Goal: Task Accomplishment & Management: Complete application form

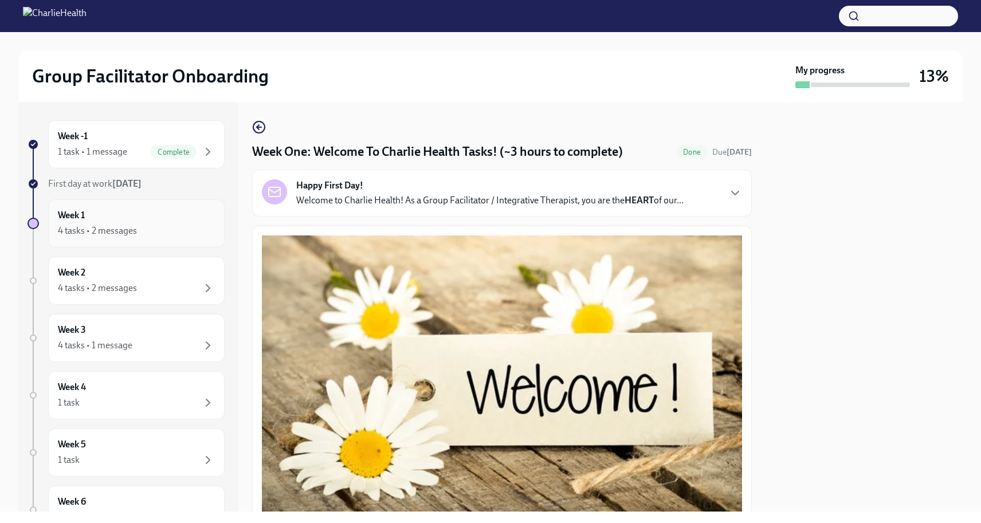
click at [140, 231] on div "4 tasks • 2 messages" at bounding box center [136, 231] width 157 height 14
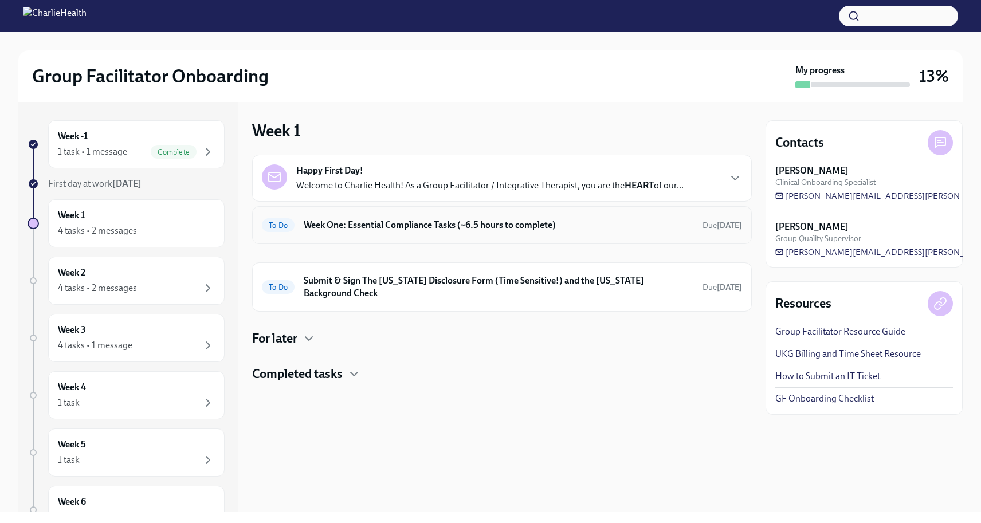
click at [554, 233] on div "To Do Week One: Essential Compliance Tasks (~6.5 hours to complete) Due in 3 da…" at bounding box center [502, 225] width 480 height 18
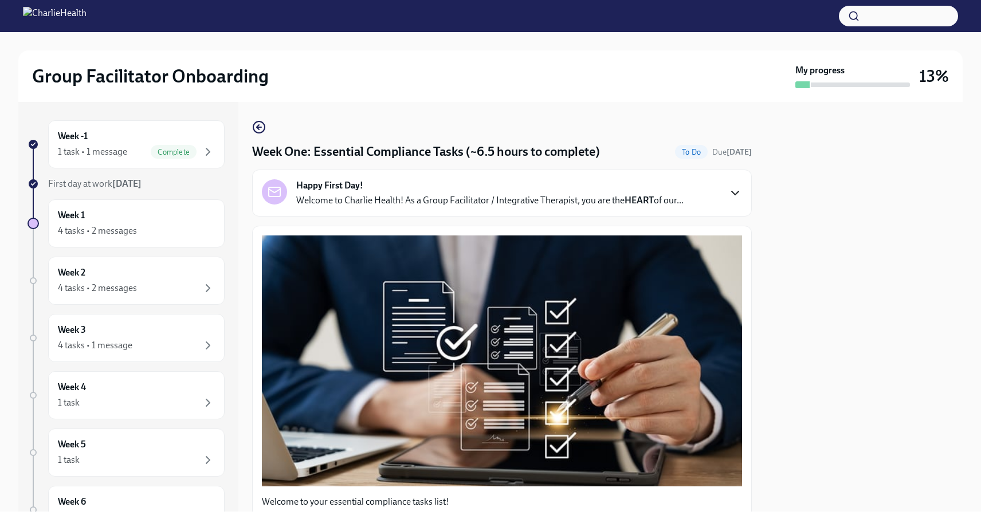
click at [728, 190] on icon "button" at bounding box center [735, 193] width 14 height 14
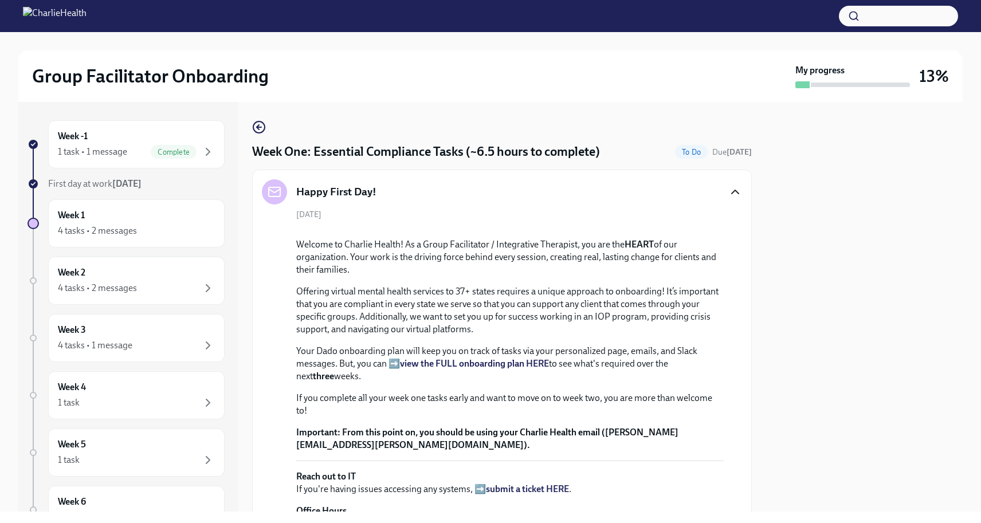
click at [728, 190] on icon "button" at bounding box center [735, 192] width 14 height 14
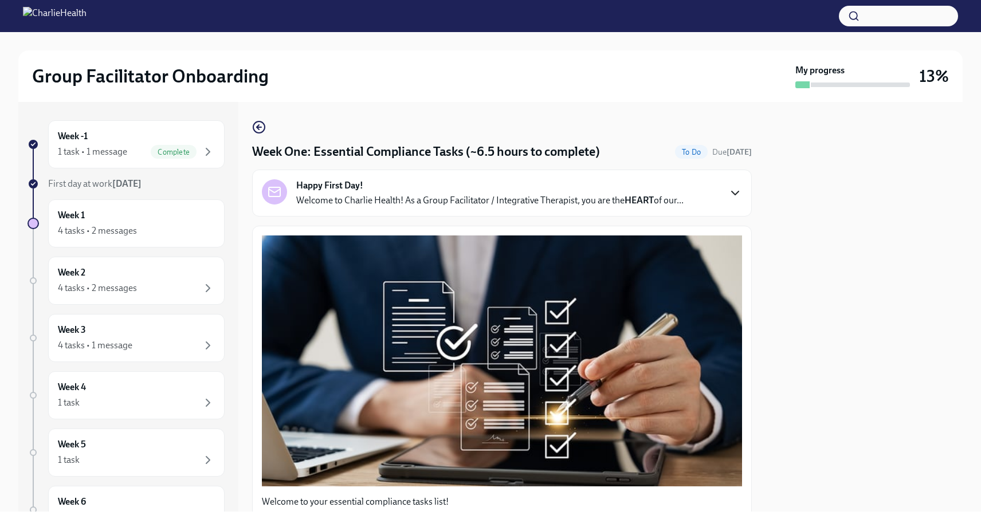
click at [728, 190] on icon "button" at bounding box center [735, 193] width 14 height 14
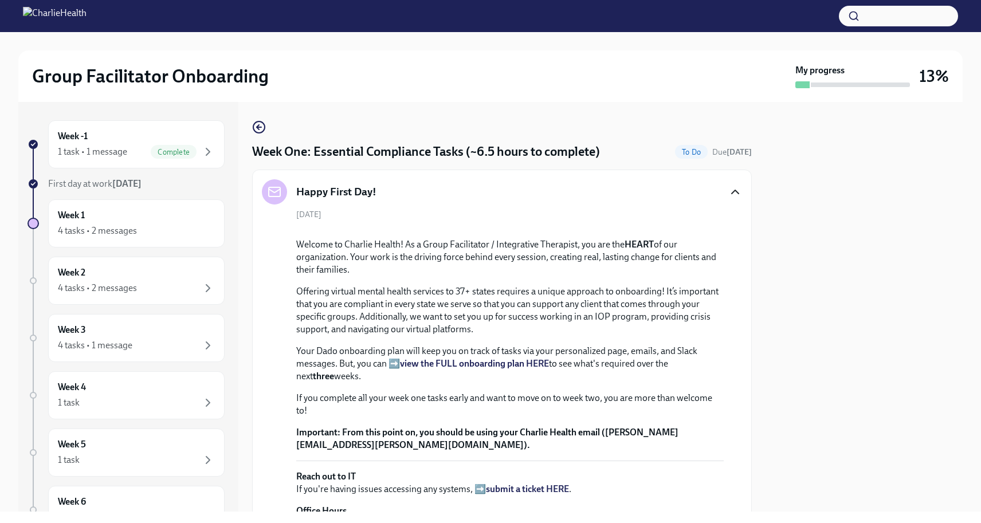
click at [732, 190] on icon "button" at bounding box center [735, 191] width 7 height 3
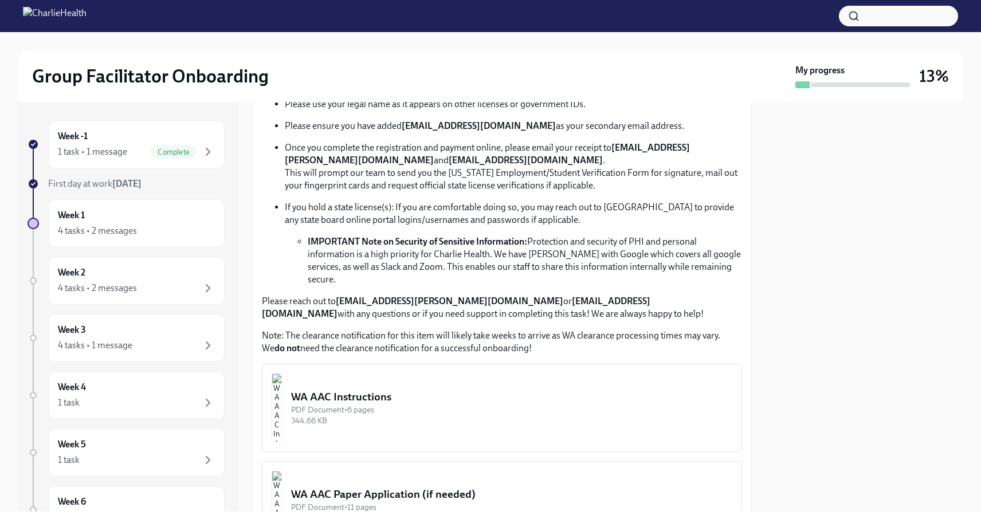
scroll to position [680, 0]
click at [282, 391] on img "button" at bounding box center [277, 409] width 10 height 69
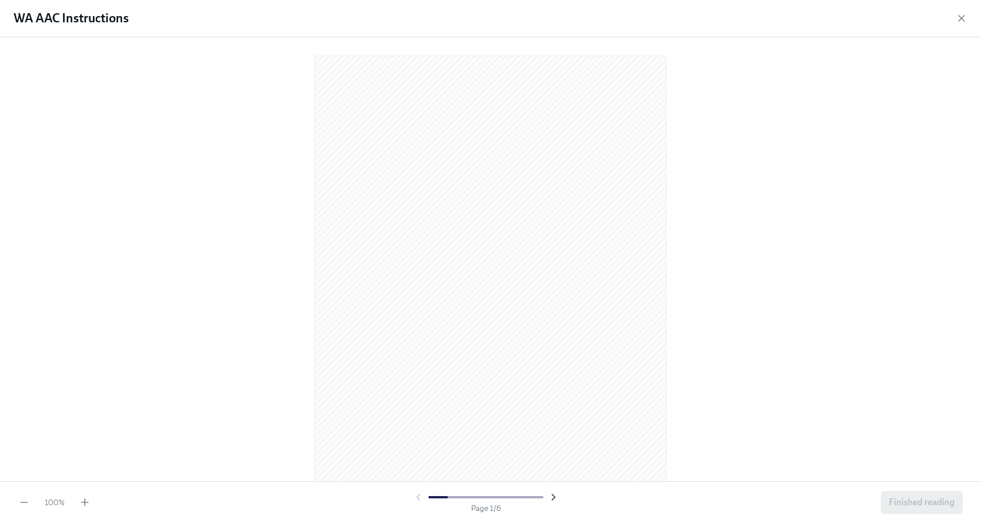
click at [549, 498] on icon "button" at bounding box center [553, 497] width 11 height 11
click at [86, 504] on icon "button" at bounding box center [84, 502] width 11 height 11
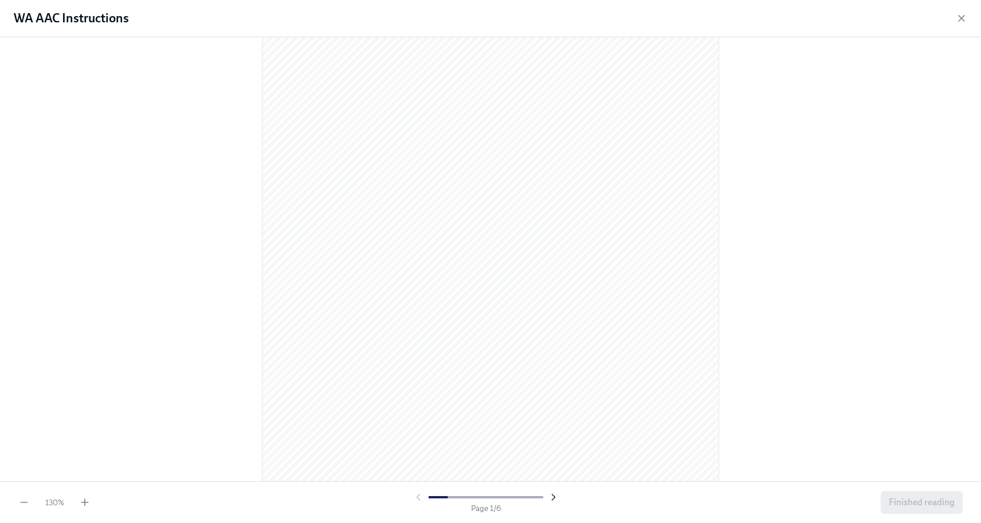
click at [554, 497] on icon "button" at bounding box center [553, 498] width 3 height 6
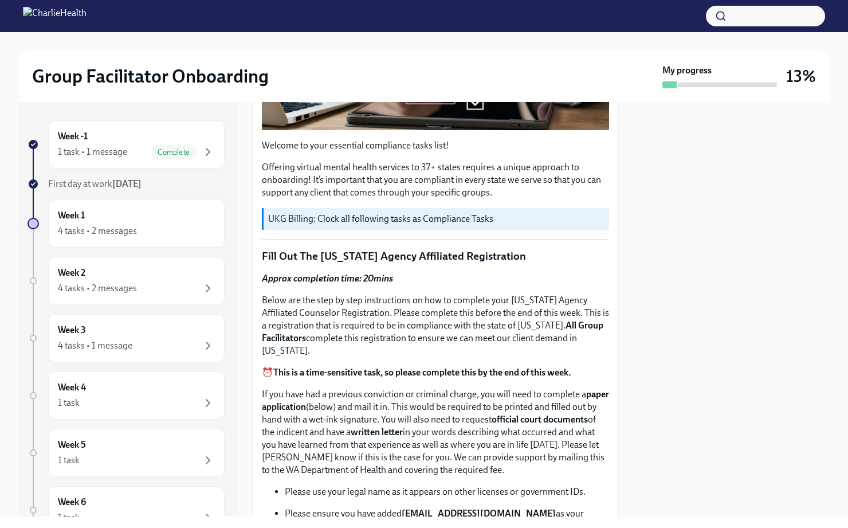
scroll to position [341, 0]
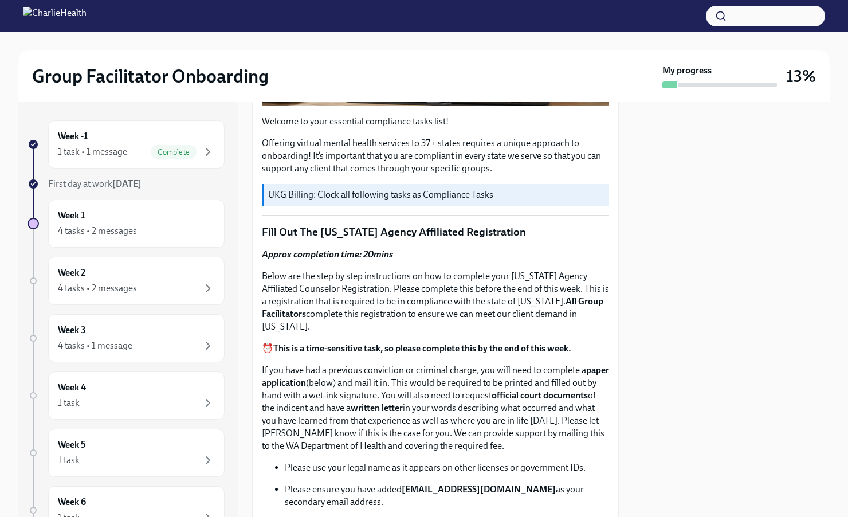
click at [411, 344] on strong "This is a time-sensitive task, so please complete this by the end of this week." at bounding box center [422, 348] width 298 height 11
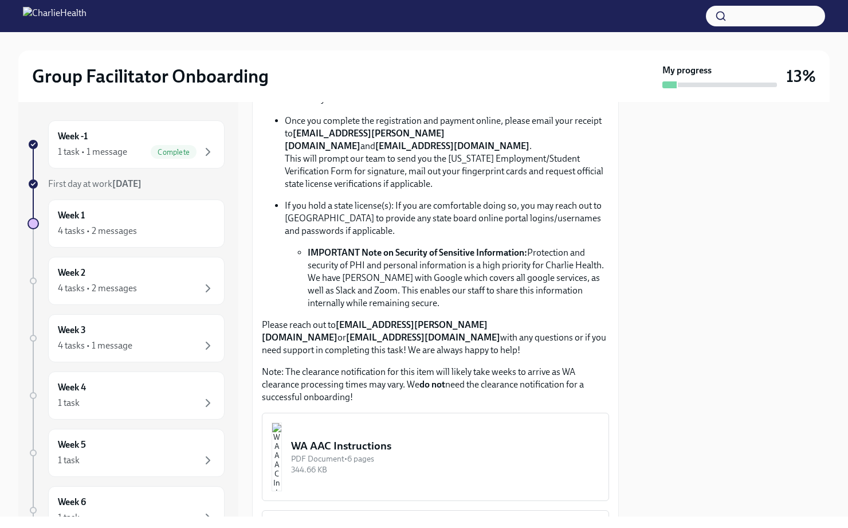
scroll to position [783, 0]
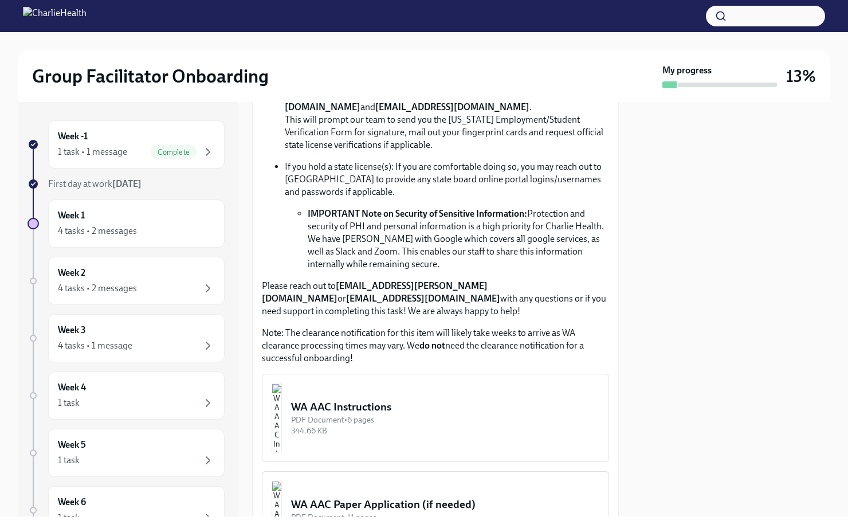
click at [384, 297] on strong "[EMAIL_ADDRESS][DOMAIN_NAME]" at bounding box center [423, 298] width 154 height 11
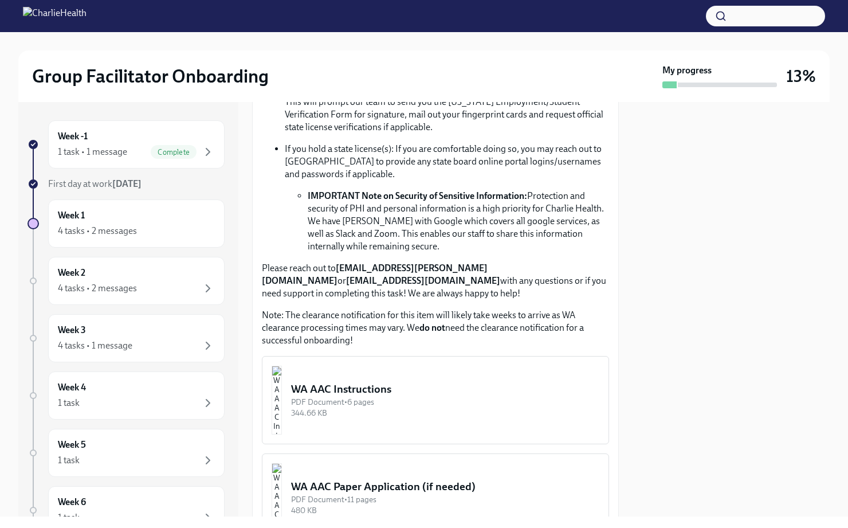
scroll to position [805, 0]
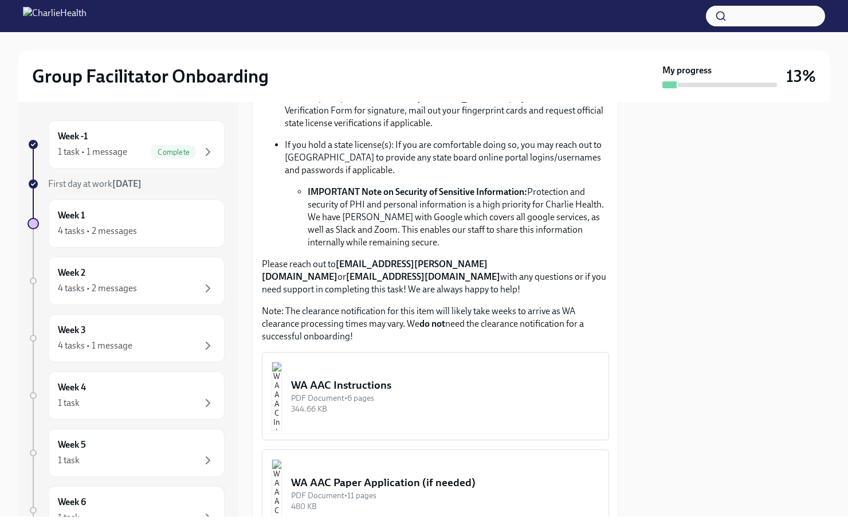
click at [378, 364] on button "WA AAC Instructions PDF Document • 6 pages 344.66 KB" at bounding box center [435, 396] width 347 height 88
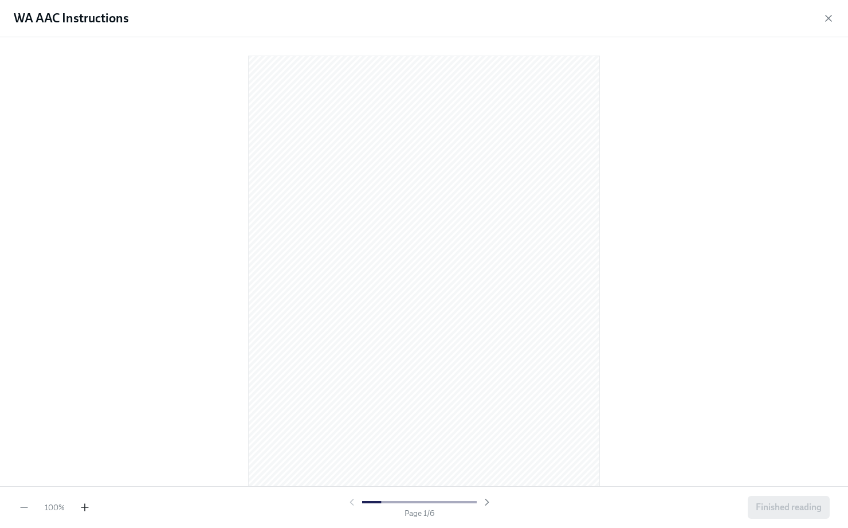
click at [84, 509] on icon "button" at bounding box center [84, 506] width 11 height 11
click at [484, 501] on icon "button" at bounding box center [486, 501] width 11 height 11
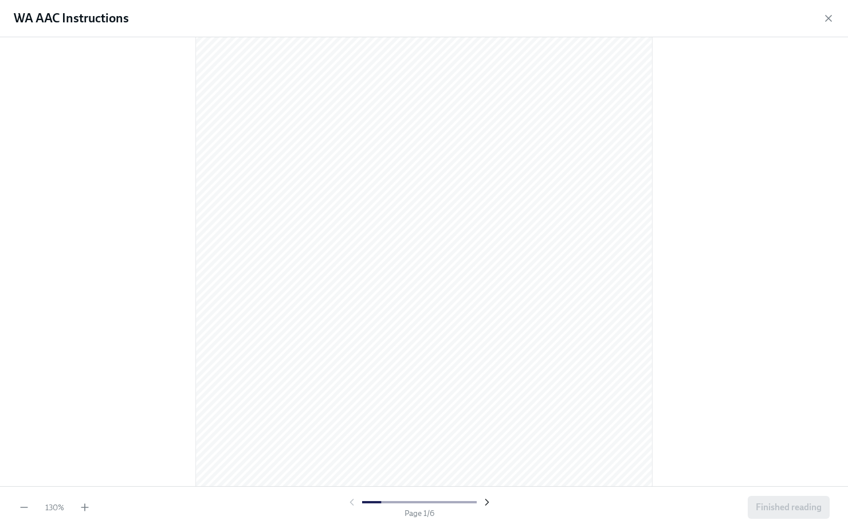
click at [487, 500] on icon "button" at bounding box center [486, 502] width 3 height 6
click at [484, 498] on icon "button" at bounding box center [486, 501] width 11 height 11
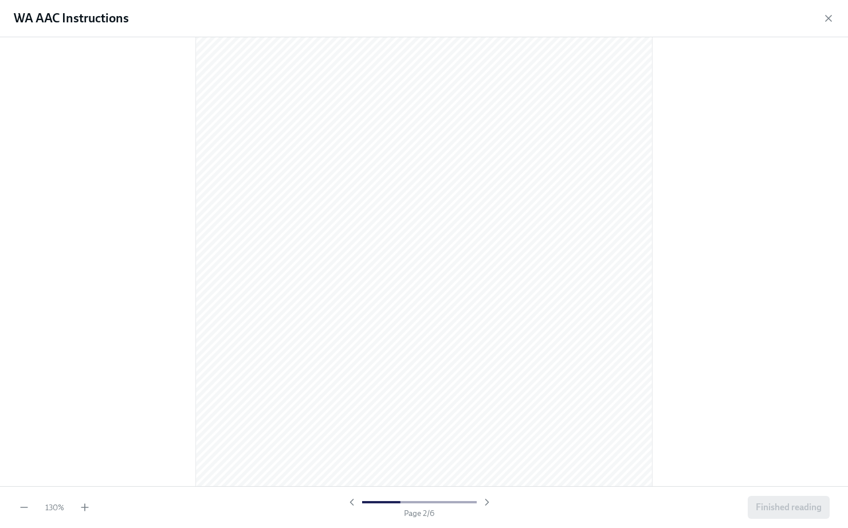
scroll to position [791, 0]
click at [488, 504] on icon "button" at bounding box center [486, 501] width 11 height 11
click at [353, 501] on icon "button" at bounding box center [351, 501] width 11 height 11
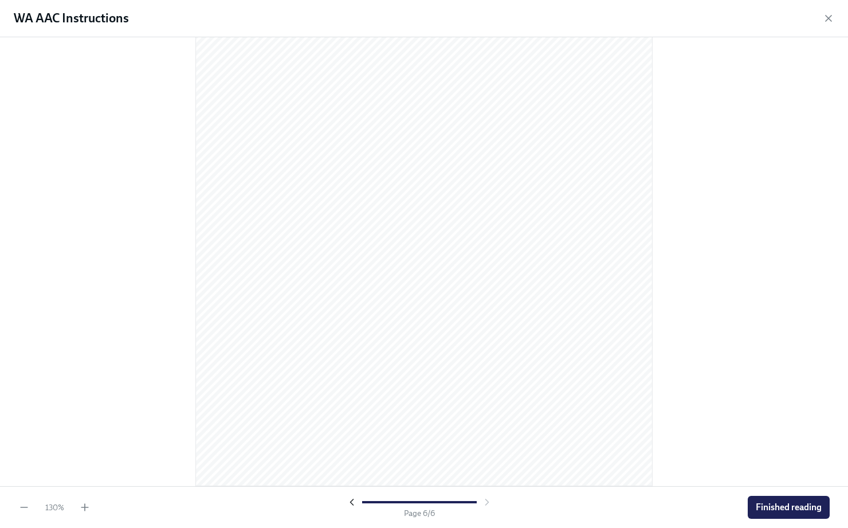
scroll to position [3165, 0]
click at [485, 503] on div at bounding box center [419, 501] width 147 height 11
click at [355, 503] on icon "button" at bounding box center [351, 501] width 11 height 11
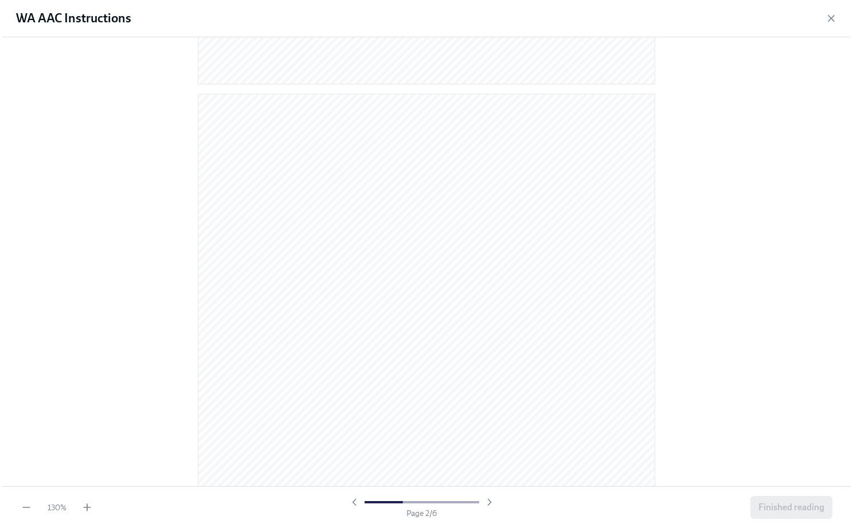
scroll to position [535, 0]
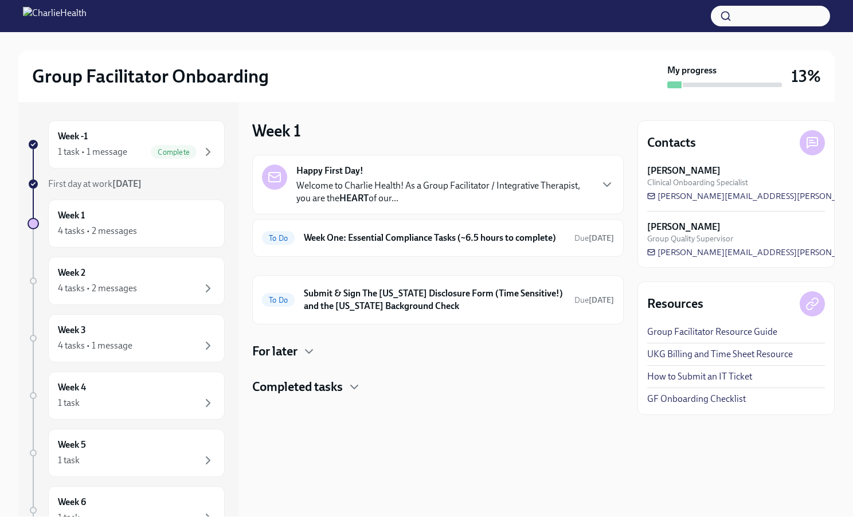
click at [395, 190] on p "Welcome to Charlie Health! As a Group Facilitator / Integrative Therapist, you …" at bounding box center [443, 191] width 295 height 25
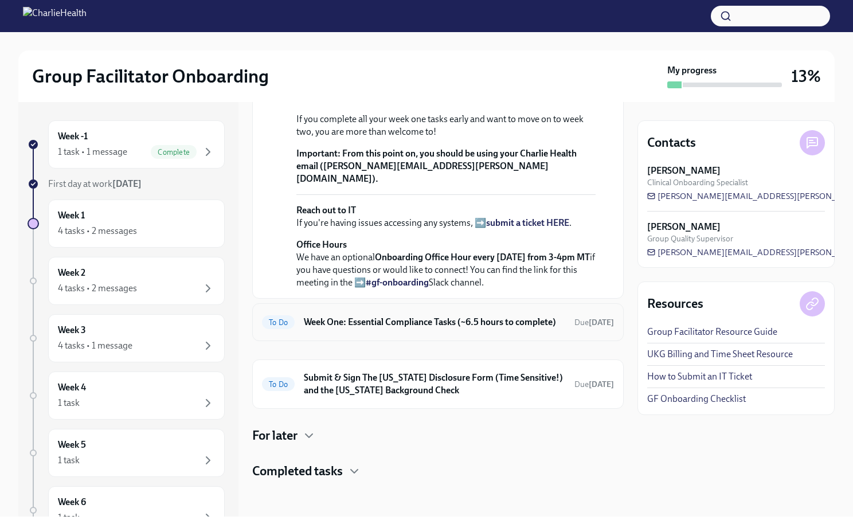
click at [398, 321] on h6 "Week One: Essential Compliance Tasks (~6.5 hours to complete)" at bounding box center [434, 322] width 261 height 13
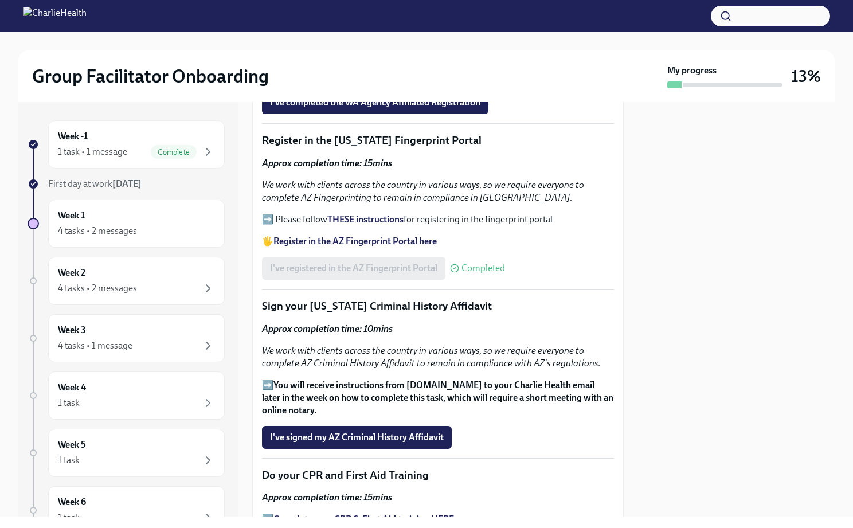
scroll to position [1314, 0]
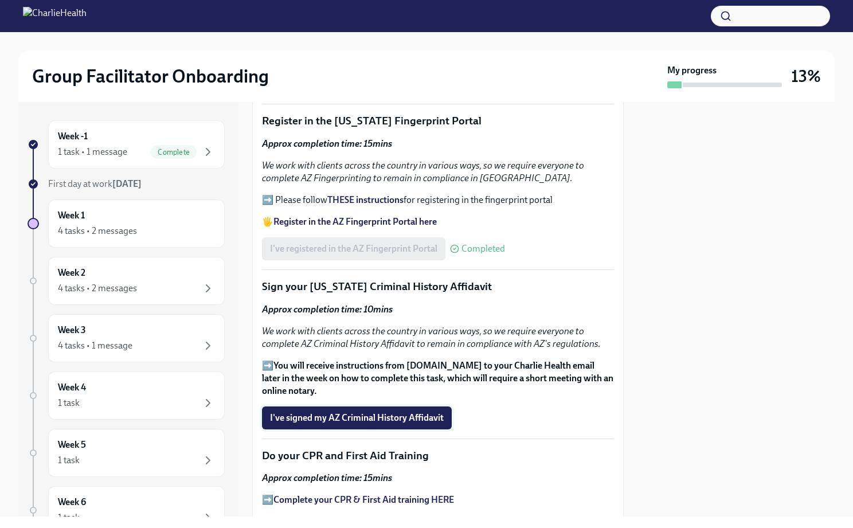
click at [352, 412] on span "I've signed my AZ Criminal History Affidavit" at bounding box center [357, 417] width 174 height 11
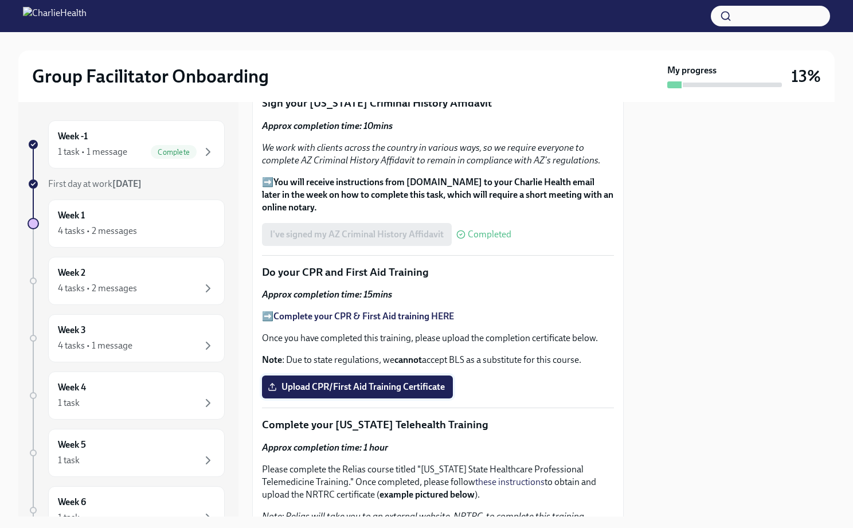
scroll to position [1498, 0]
click at [356, 311] on strong "Complete your CPR & First Aid training HERE" at bounding box center [363, 316] width 181 height 11
click at [314, 381] on span "Upload CPR/First Aid Training Certificate" at bounding box center [357, 386] width 175 height 11
click at [0, 0] on input "Upload CPR/First Aid Training Certificate" at bounding box center [0, 0] width 0 height 0
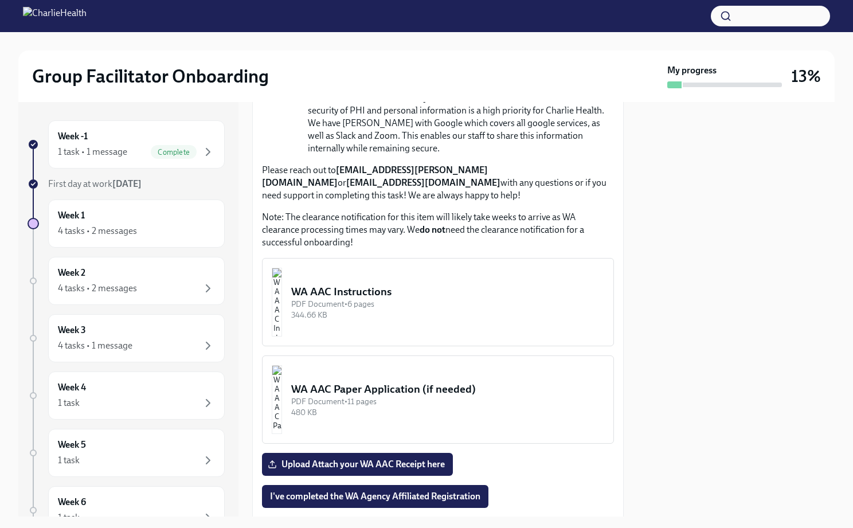
scroll to position [899, 0]
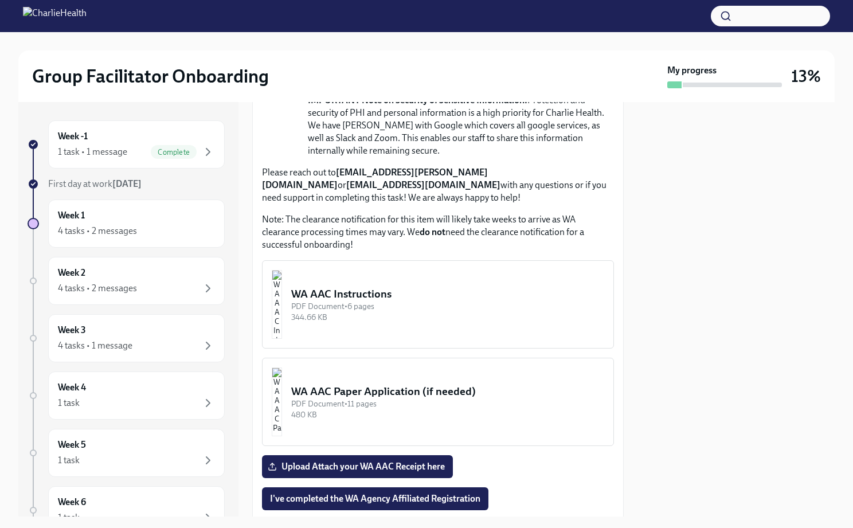
click at [365, 301] on div "PDF Document • 6 pages" at bounding box center [447, 306] width 313 height 11
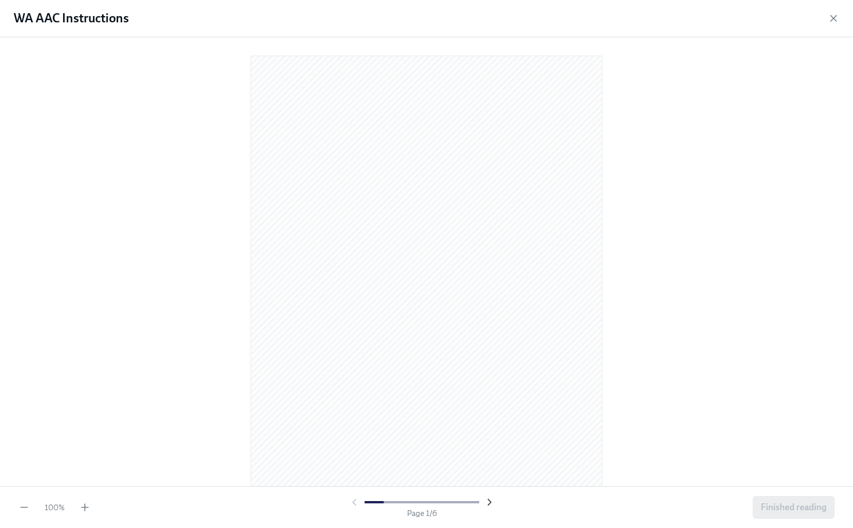
click at [486, 499] on icon "button" at bounding box center [489, 501] width 11 height 11
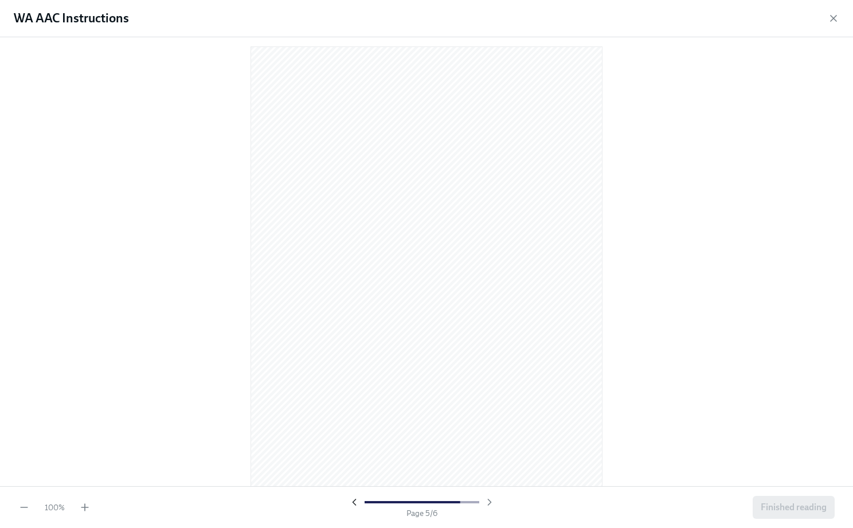
click at [354, 503] on icon "button" at bounding box center [353, 502] width 3 height 6
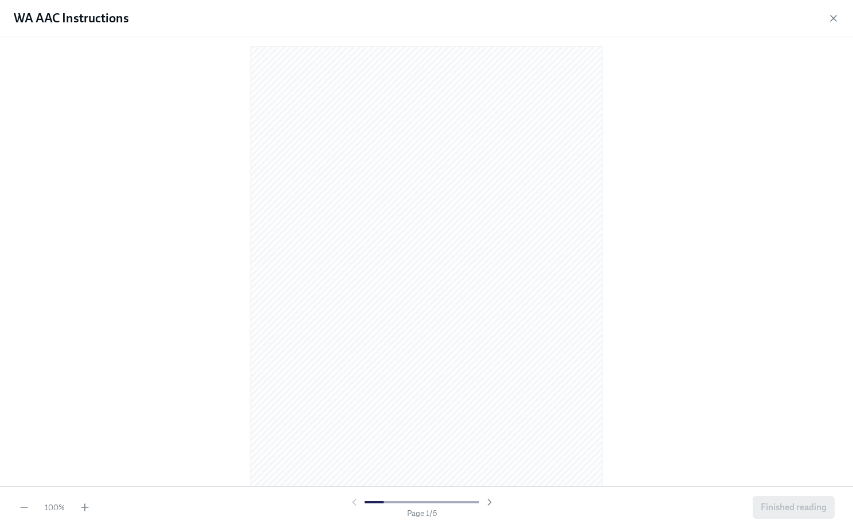
click at [354, 503] on div at bounding box center [421, 501] width 147 height 11
click at [351, 500] on div at bounding box center [421, 501] width 147 height 11
click at [85, 505] on icon "button" at bounding box center [84, 506] width 11 height 11
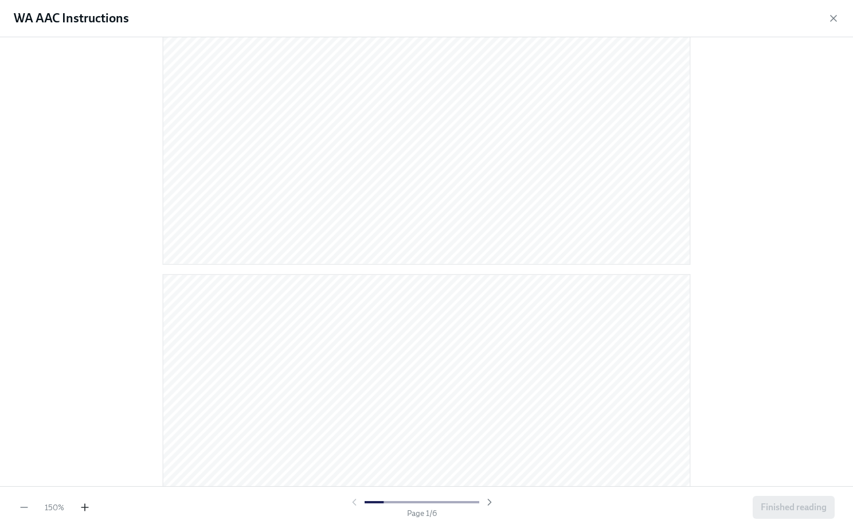
click at [85, 505] on icon "button" at bounding box center [84, 506] width 11 height 11
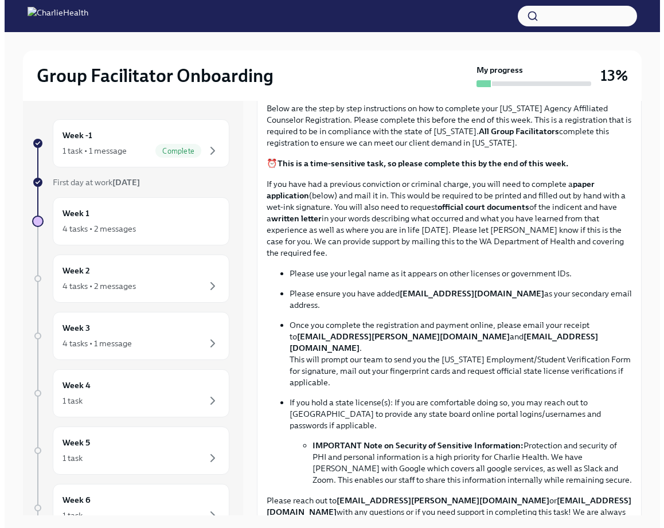
scroll to position [672, 0]
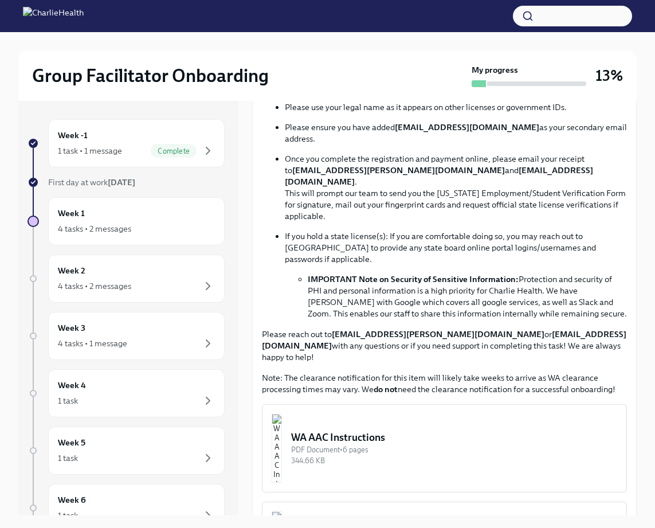
click at [368, 430] on div "WA AAC Instructions" at bounding box center [454, 437] width 326 height 14
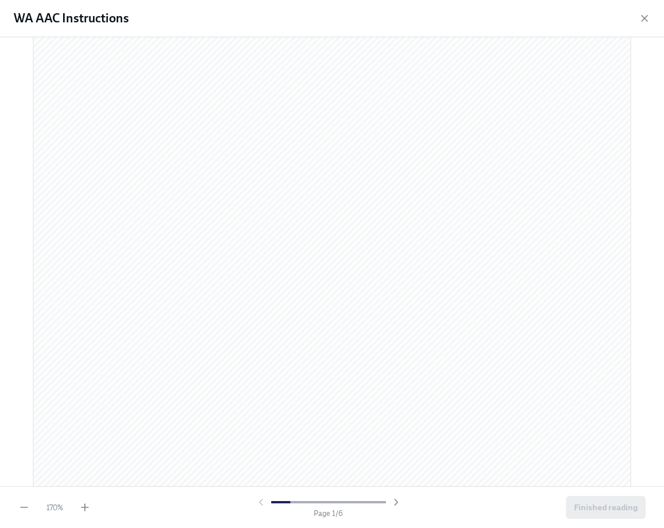
scroll to position [190, 0]
click at [395, 501] on icon "button" at bounding box center [395, 501] width 11 height 11
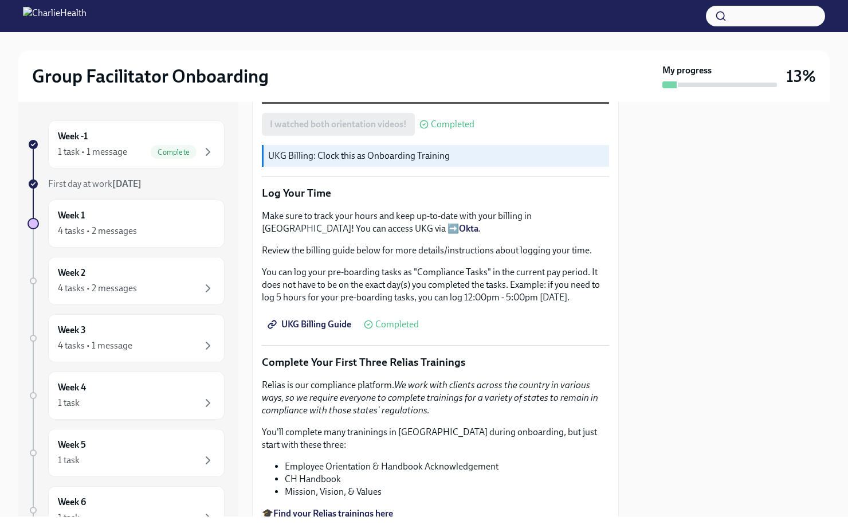
scroll to position [1014, 0]
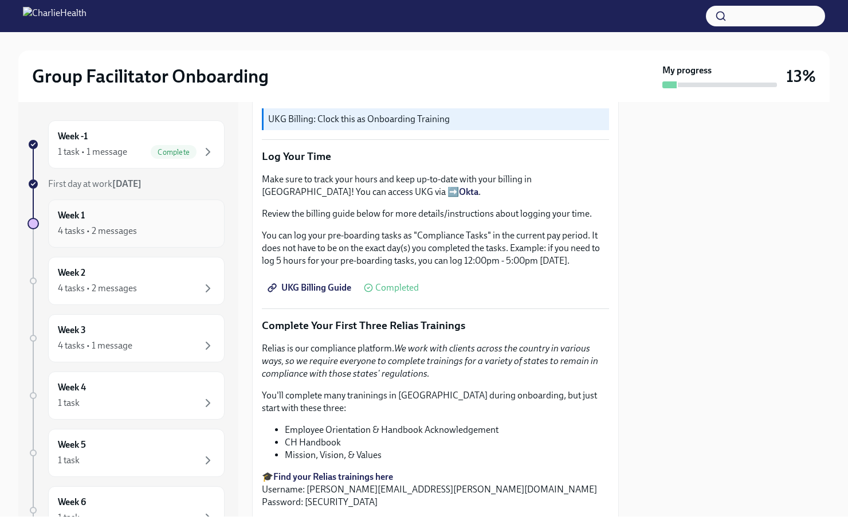
click at [155, 222] on div "Week 1 4 tasks • 2 messages" at bounding box center [136, 223] width 157 height 29
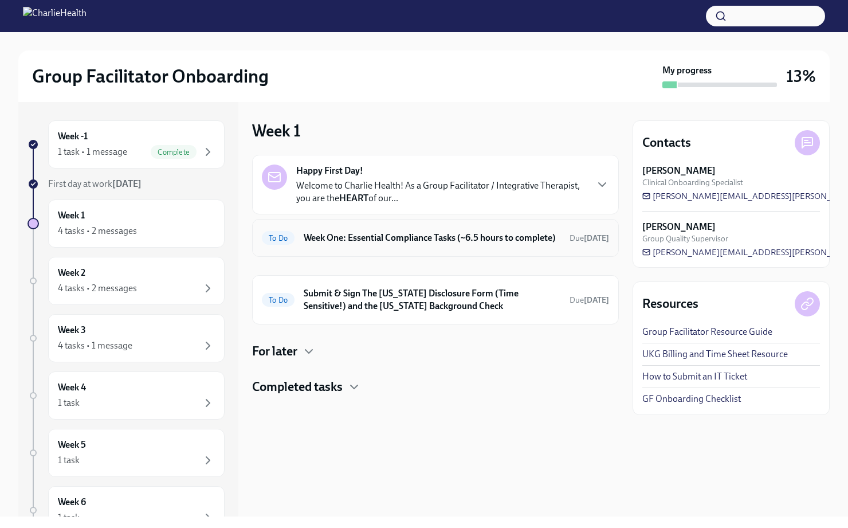
click at [533, 244] on h6 "Week One: Essential Compliance Tasks (~6.5 hours to complete)" at bounding box center [432, 238] width 257 height 13
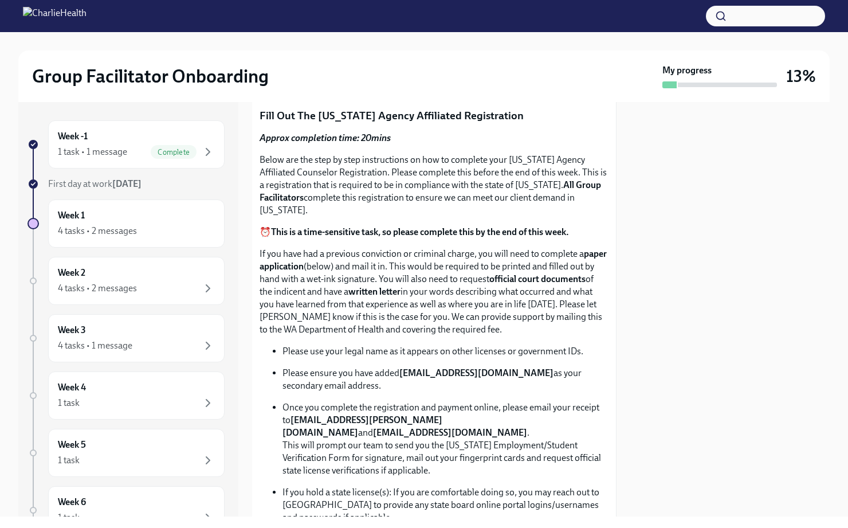
scroll to position [447, 2]
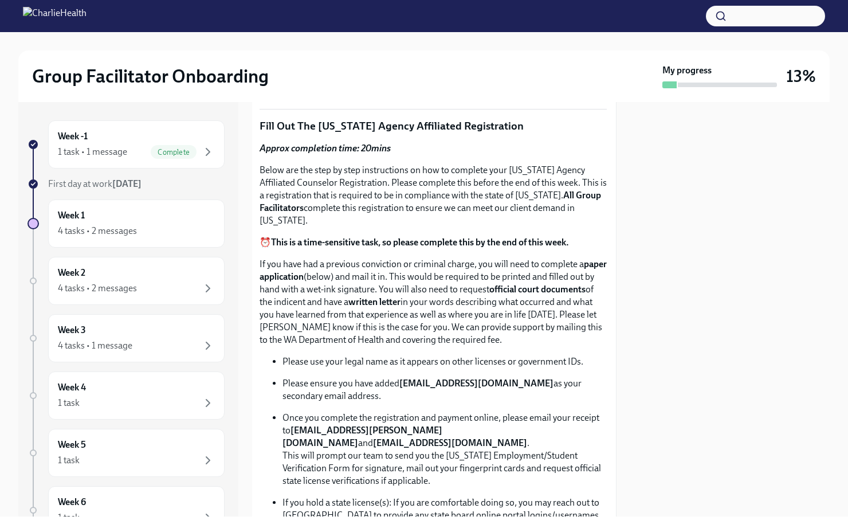
click at [370, 241] on strong "This is a time-sensitive task, so please complete this by the end of this week." at bounding box center [420, 242] width 298 height 11
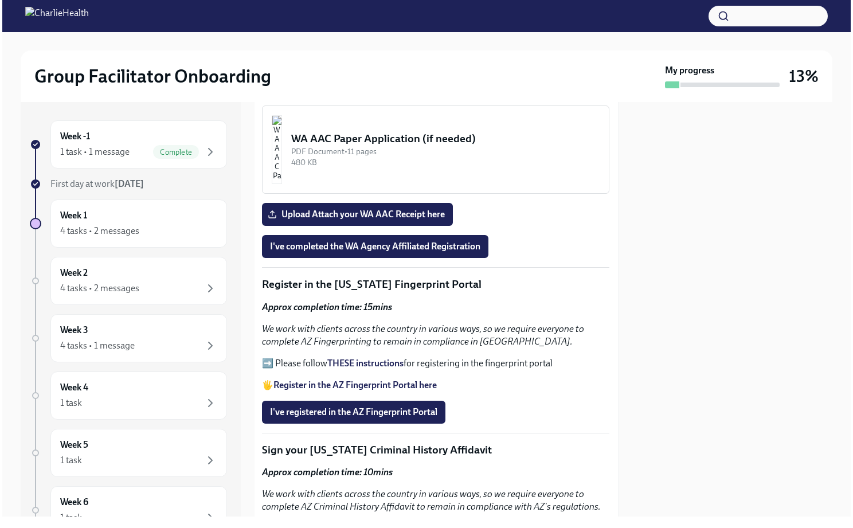
scroll to position [1245, 2]
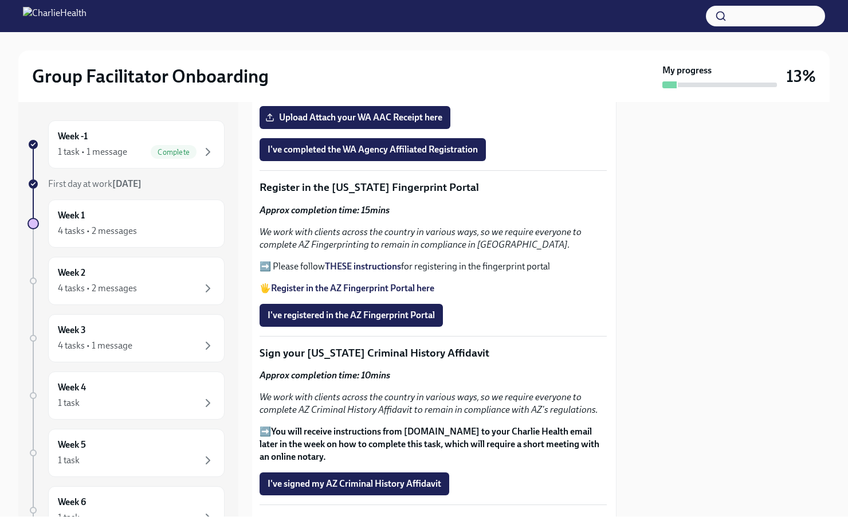
click at [348, 261] on strong "THESE instructions" at bounding box center [363, 266] width 76 height 11
click at [344, 283] on strong "Register in the AZ Fingerprint Portal here" at bounding box center [352, 288] width 163 height 11
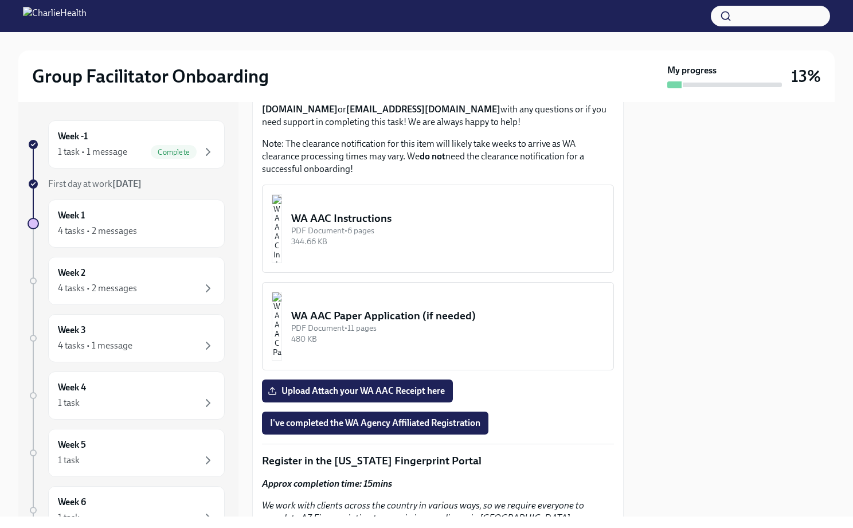
scroll to position [1169, 0]
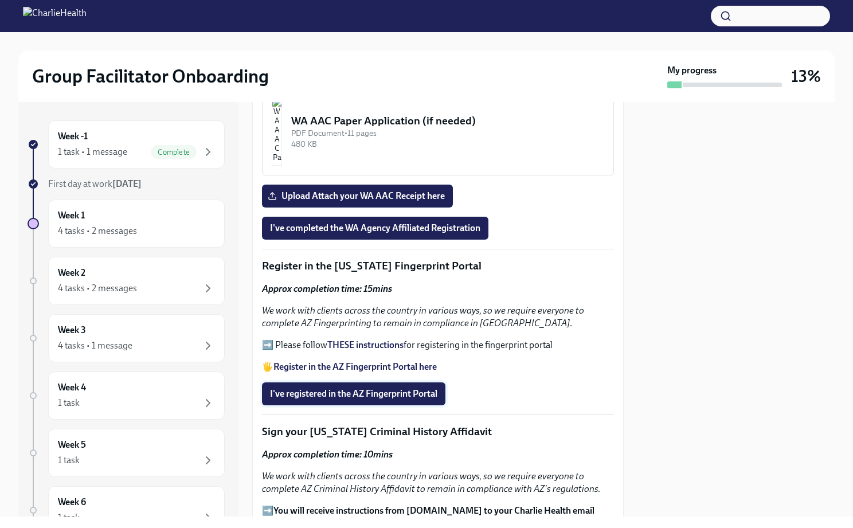
click at [379, 388] on span "I've registered in the AZ Fingerprint Portal" at bounding box center [353, 393] width 167 height 11
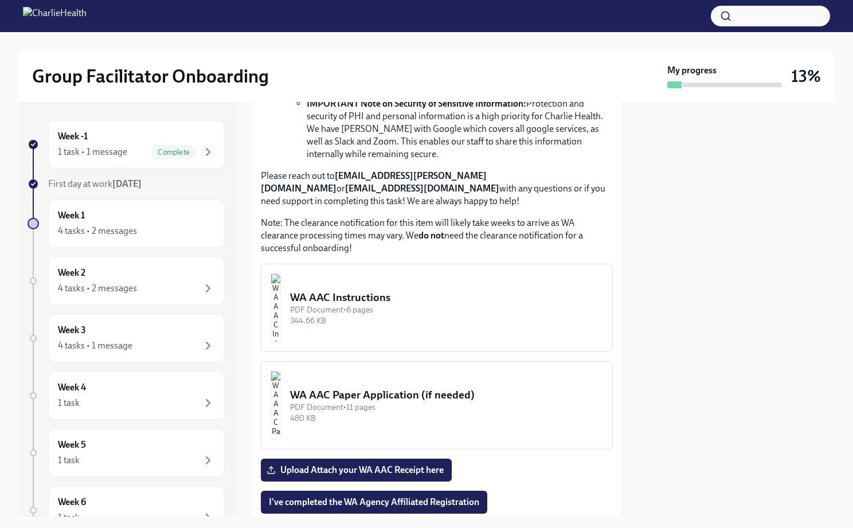
scroll to position [910, 1]
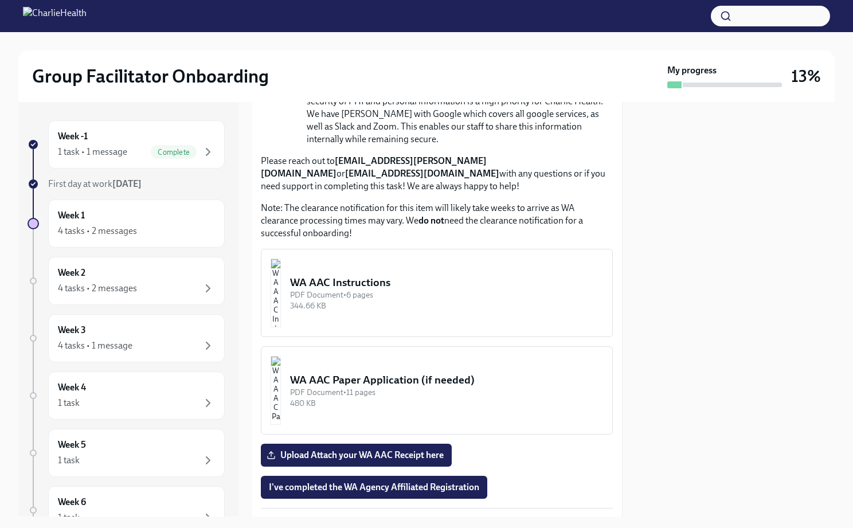
click at [281, 276] on img "button" at bounding box center [276, 292] width 10 height 69
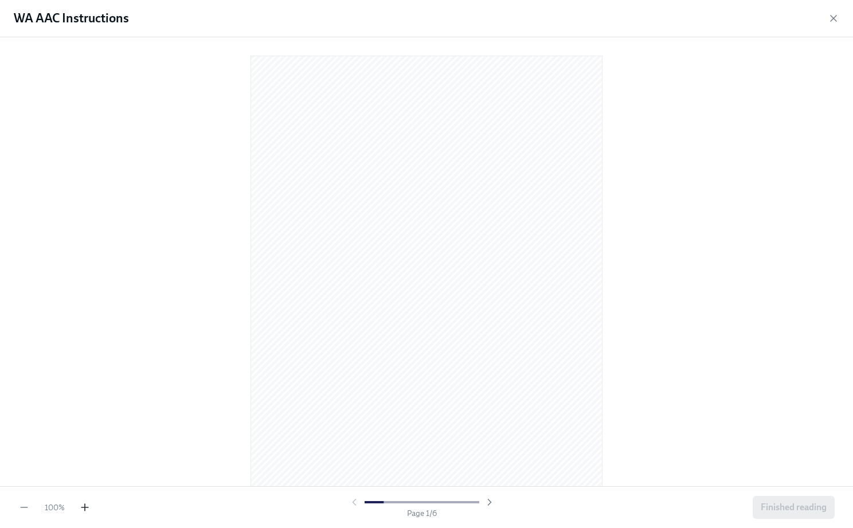
click at [88, 506] on icon "button" at bounding box center [84, 506] width 11 height 11
click at [489, 501] on icon "button" at bounding box center [489, 502] width 3 height 6
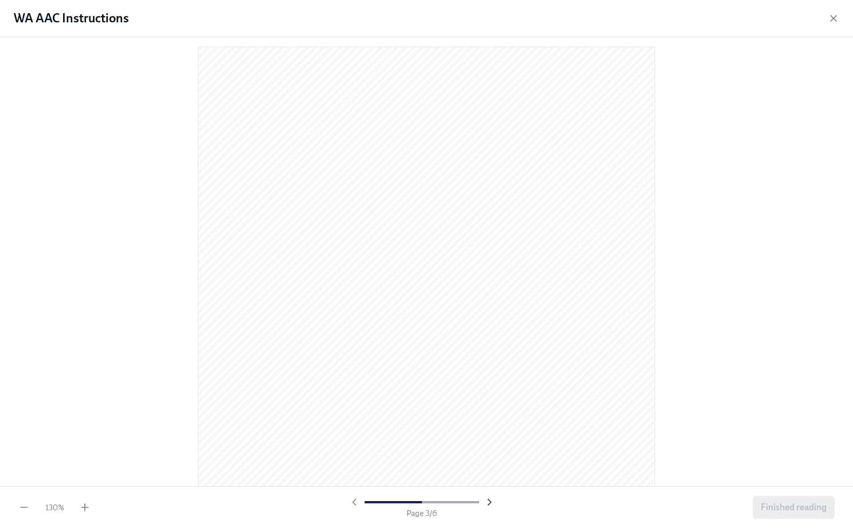
scroll to position [610, 0]
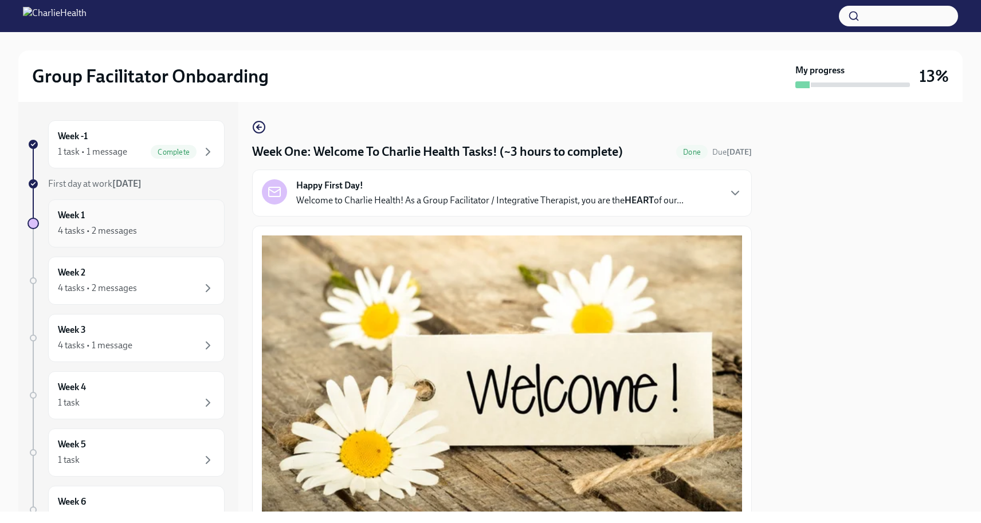
click at [126, 224] on div "Week 1 4 tasks • 2 messages" at bounding box center [136, 223] width 157 height 29
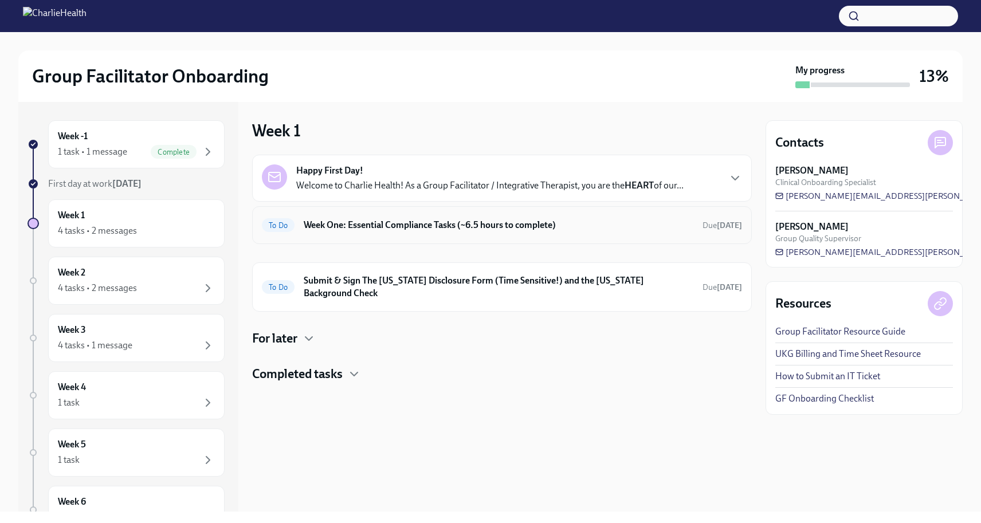
click at [440, 233] on div "To Do Week One: Essential Compliance Tasks (~6.5 hours to complete) Due in 3 da…" at bounding box center [502, 225] width 480 height 18
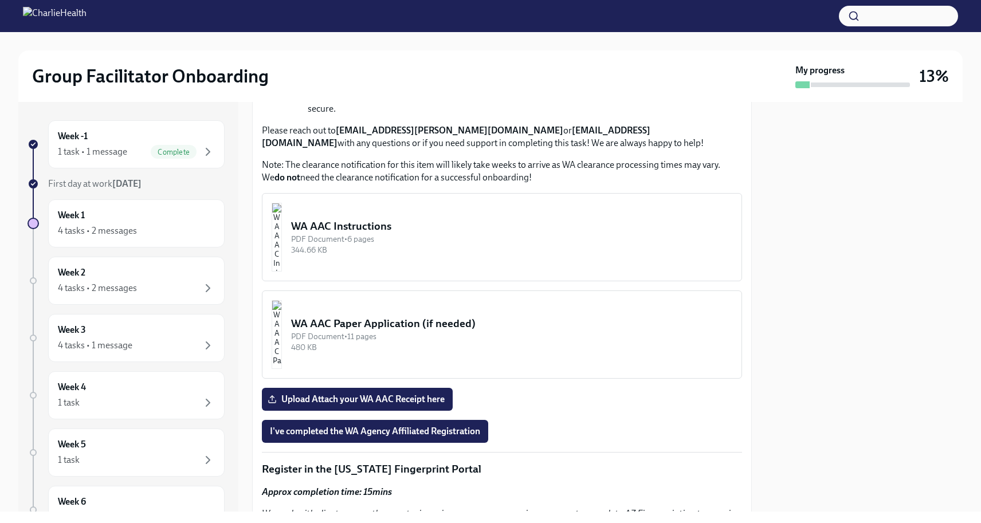
scroll to position [860, 0]
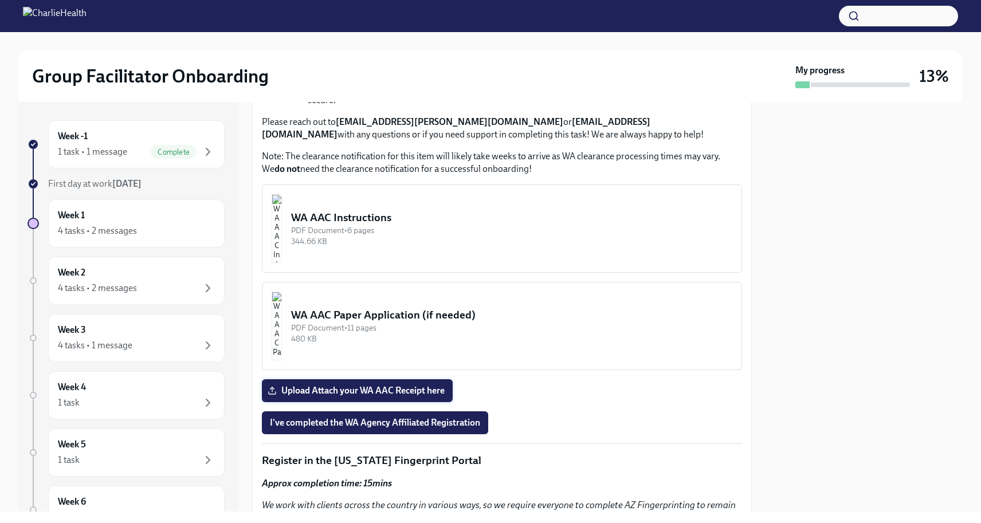
click at [338, 385] on span "Upload Attach your WA AAC Receipt here" at bounding box center [357, 390] width 175 height 11
click at [0, 0] on input "Upload Attach your WA AAC Receipt here" at bounding box center [0, 0] width 0 height 0
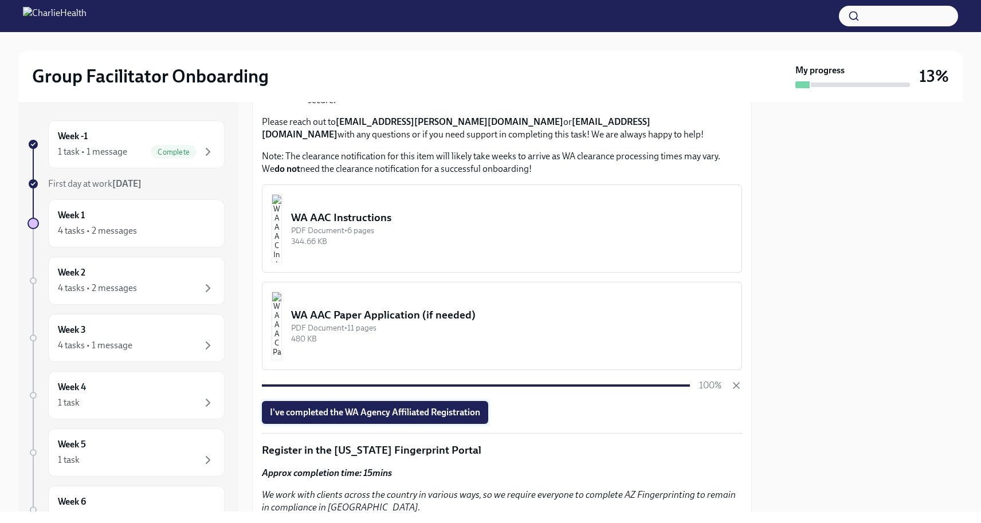
click at [412, 401] on button "I've completed the WA Agency Affiliated Registration" at bounding box center [375, 412] width 226 height 23
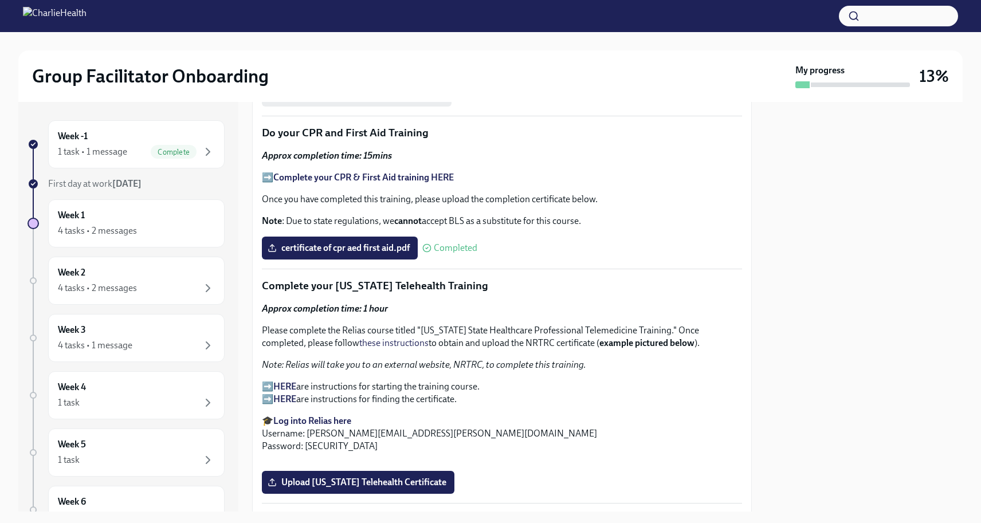
scroll to position [1480, 0]
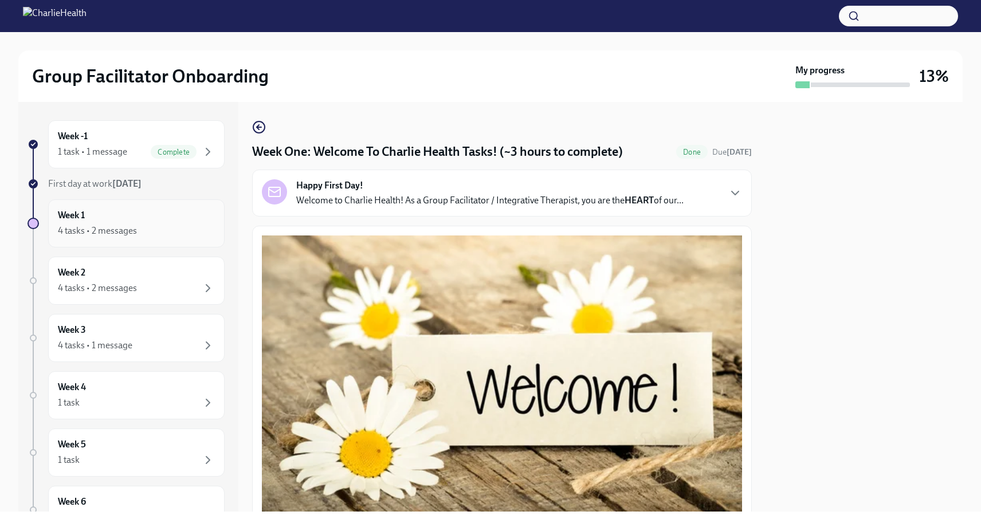
click at [142, 232] on div "4 tasks • 2 messages" at bounding box center [136, 231] width 157 height 14
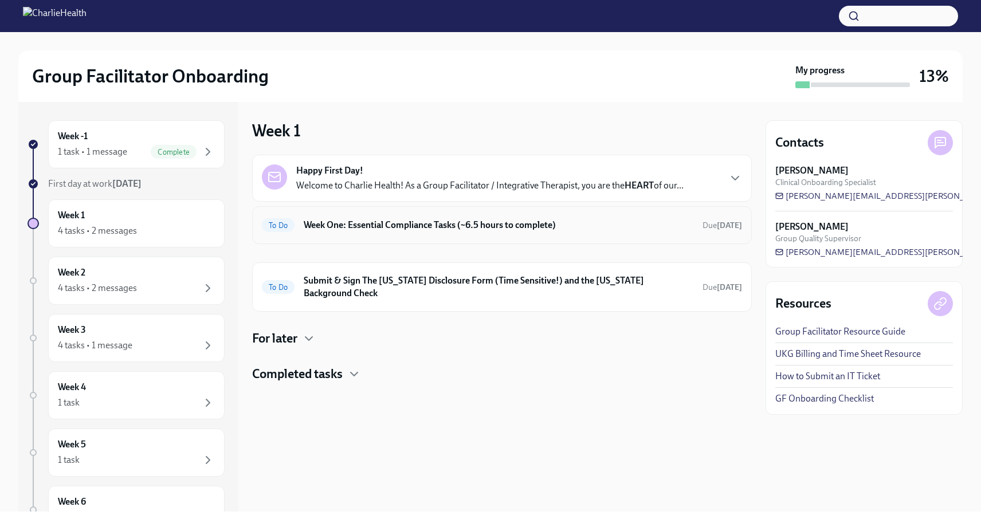
click at [491, 227] on h6 "Week One: Essential Compliance Tasks (~6.5 hours to complete)" at bounding box center [499, 225] width 390 height 13
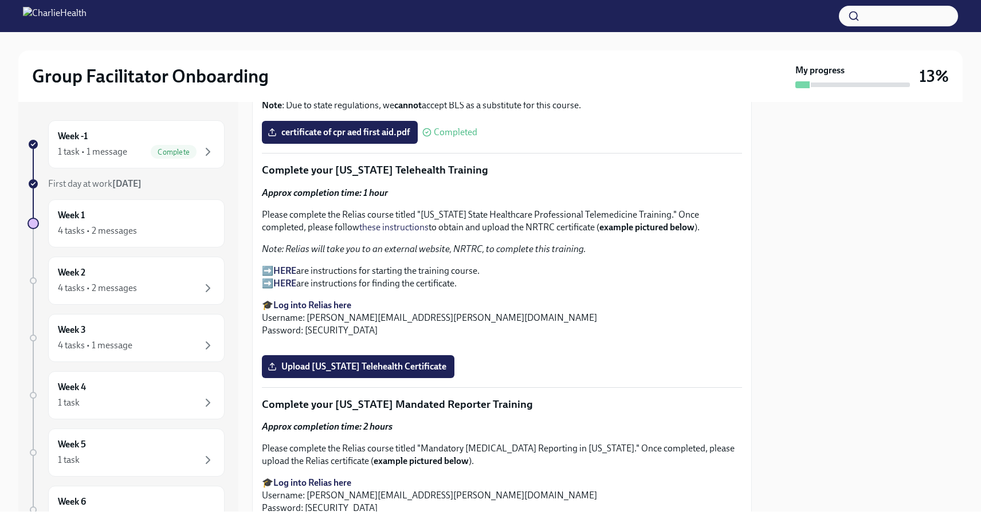
scroll to position [1602, 0]
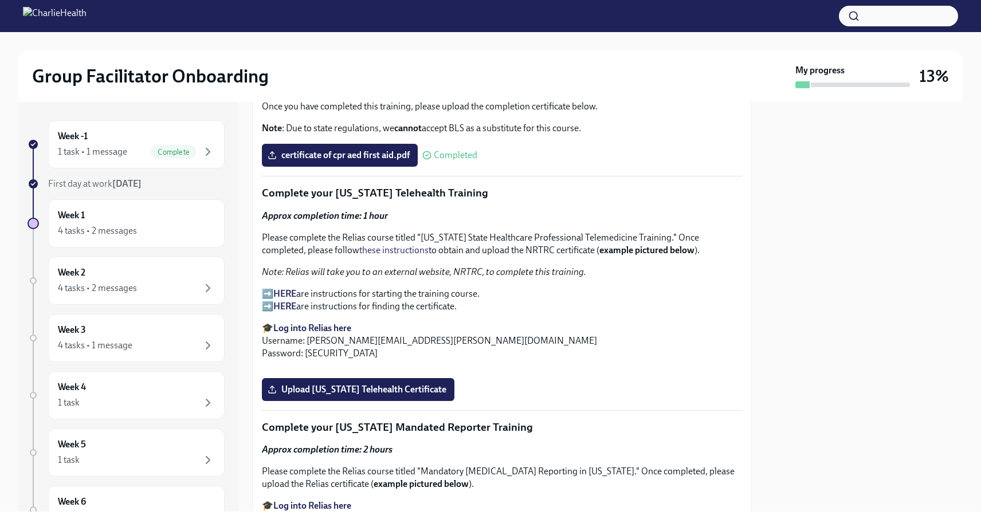
click at [394, 288] on p "➡️ HERE are instructions for starting the training course. ➡️ HERE are instruct…" at bounding box center [502, 300] width 480 height 25
click at [267, 288] on p "➡️ HERE are instructions for starting the training course. ➡️ HERE are instruct…" at bounding box center [502, 300] width 480 height 25
click at [304, 288] on p "➡️ HERE are instructions for starting the training course. ➡️ HERE are instruct…" at bounding box center [502, 300] width 480 height 25
click at [286, 288] on strong "HERE" at bounding box center [284, 293] width 23 height 11
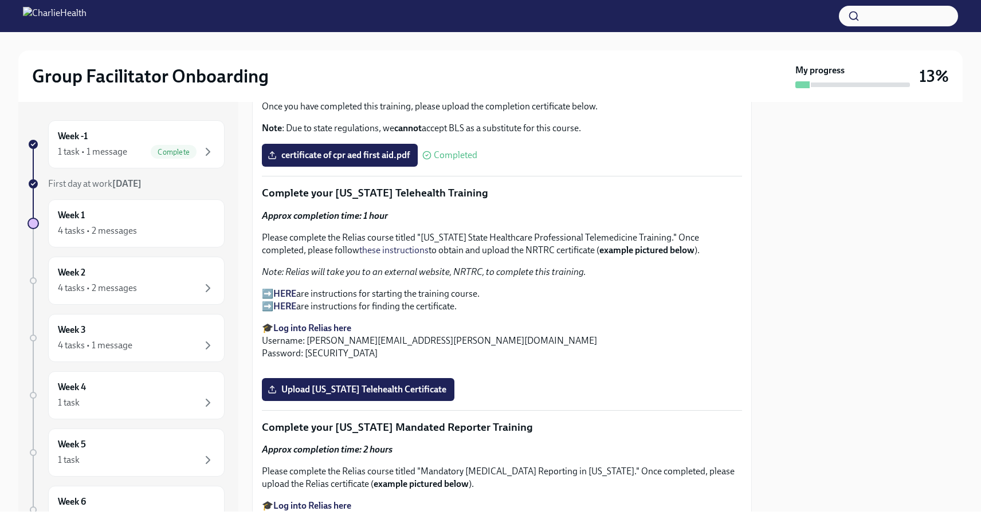
click at [316, 323] on strong "Log into Relias here" at bounding box center [312, 328] width 78 height 11
drag, startPoint x: 458, startPoint y: 322, endPoint x: 307, endPoint y: 323, distance: 150.7
click at [307, 323] on p "🎓 Log into Relias here Username: [PERSON_NAME][EMAIL_ADDRESS][PERSON_NAME][DOMA…" at bounding box center [502, 341] width 480 height 38
copy p "[PERSON_NAME][EMAIL_ADDRESS][PERSON_NAME][DOMAIN_NAME]"
drag, startPoint x: 338, startPoint y: 335, endPoint x: 305, endPoint y: 335, distance: 33.2
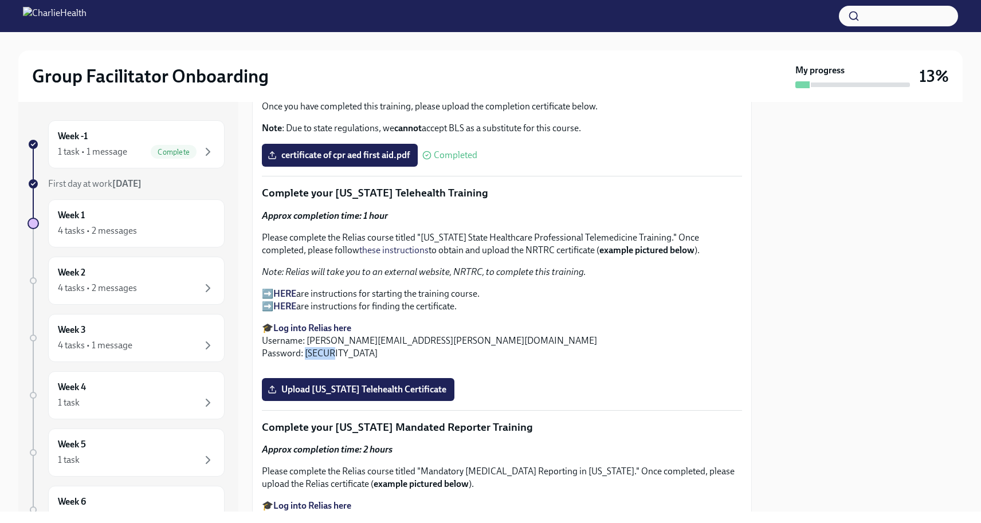
click at [305, 335] on p "🎓 Log into Relias here Username: [PERSON_NAME][EMAIL_ADDRESS][PERSON_NAME][DOMA…" at bounding box center [502, 341] width 480 height 38
copy p "ch1234"
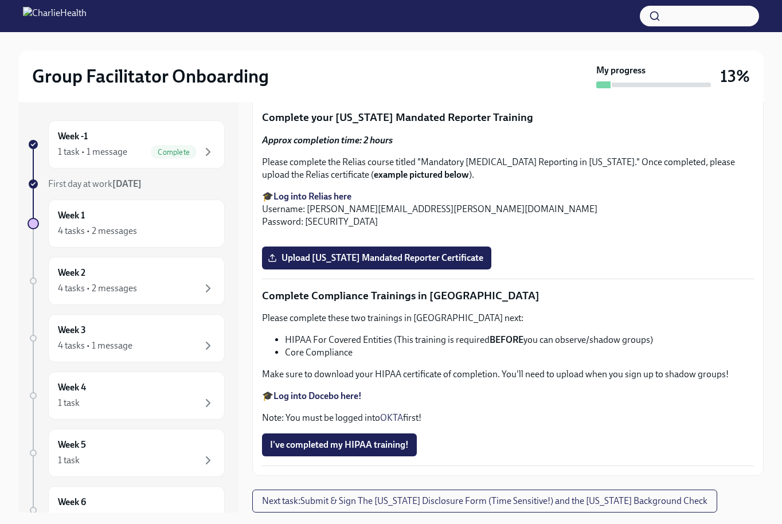
scroll to position [2053, 0]
click at [389, 85] on span "Upload [US_STATE] Telehealth Certificate" at bounding box center [358, 79] width 177 height 11
click at [0, 0] on input "Upload [US_STATE] Telehealth Certificate" at bounding box center [0, 0] width 0 height 0
click at [413, 125] on p "Complete your [US_STATE] Mandated Reporter Training" at bounding box center [508, 117] width 492 height 15
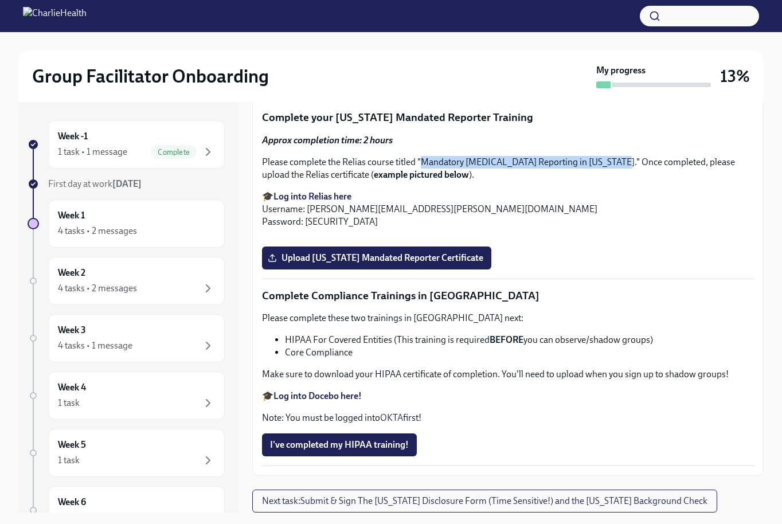
drag, startPoint x: 614, startPoint y: 268, endPoint x: 422, endPoint y: 266, distance: 191.4
click at [422, 181] on p "Please complete the Relias course titled "Mandatory [MEDICAL_DATA] Reporting in…" at bounding box center [508, 168] width 492 height 25
copy p "Mandatory [MEDICAL_DATA] Reporting in [US_STATE]"
click at [309, 264] on span "Upload [US_STATE] Mandated Reporter Certificate" at bounding box center [376, 257] width 213 height 11
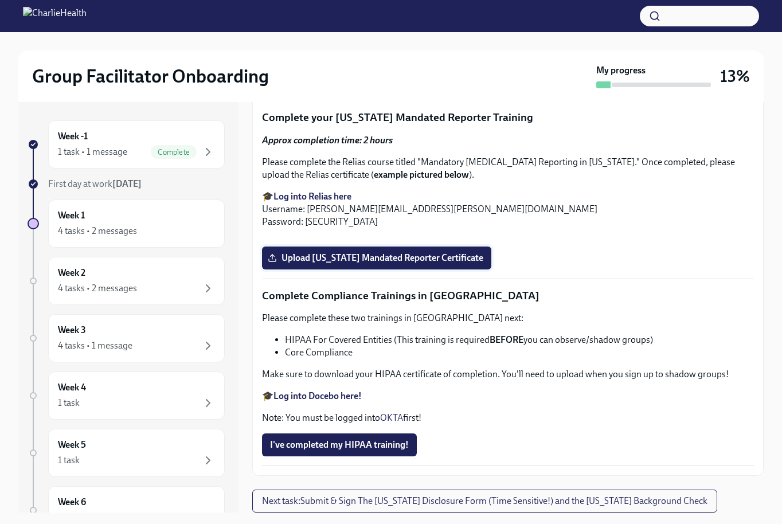
click at [0, 0] on input "Upload [US_STATE] Mandated Reporter Certificate" at bounding box center [0, 0] width 0 height 0
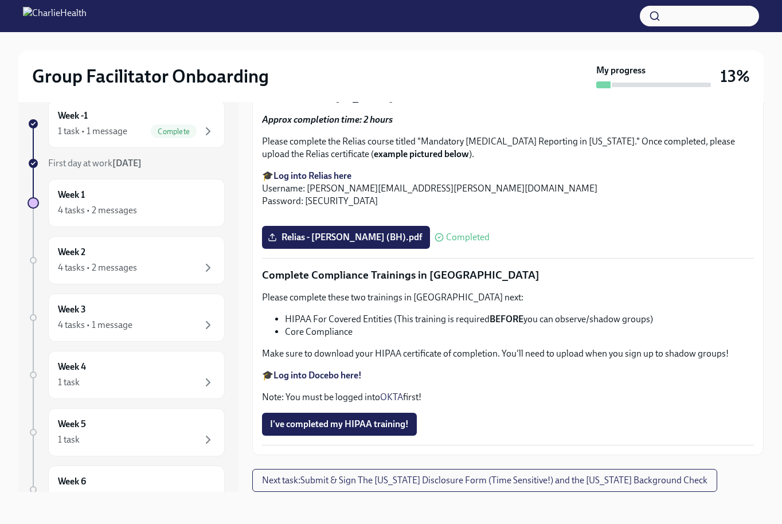
scroll to position [21, 0]
click at [378, 298] on p "Please complete these two trainings in [GEOGRAPHIC_DATA] next:" at bounding box center [508, 297] width 492 height 13
click at [426, 299] on p "Please complete these two trainings in [GEOGRAPHIC_DATA] next:" at bounding box center [508, 297] width 492 height 13
click at [323, 374] on strong "Log into Docebo here!" at bounding box center [317, 375] width 88 height 11
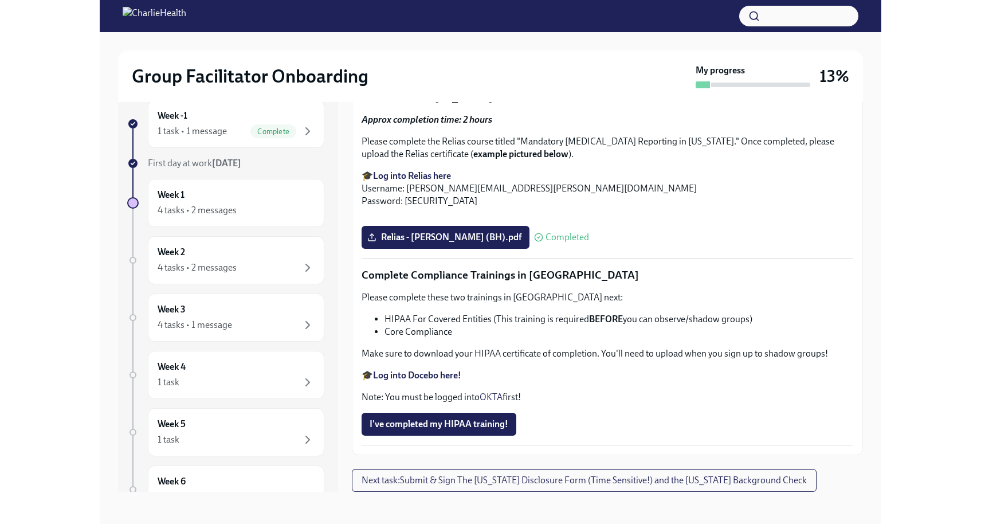
scroll to position [0, 0]
